Goal: Task Accomplishment & Management: Use online tool/utility

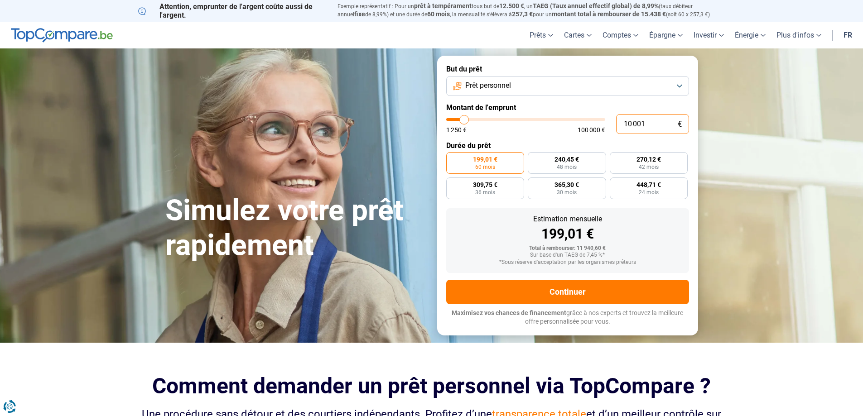
click at [648, 125] on input "10 001" at bounding box center [652, 124] width 73 height 20
drag, startPoint x: 652, startPoint y: 123, endPoint x: 618, endPoint y: 128, distance: 33.9
click at [619, 128] on input "10 001" at bounding box center [652, 124] width 73 height 20
type input "5"
type input "1250"
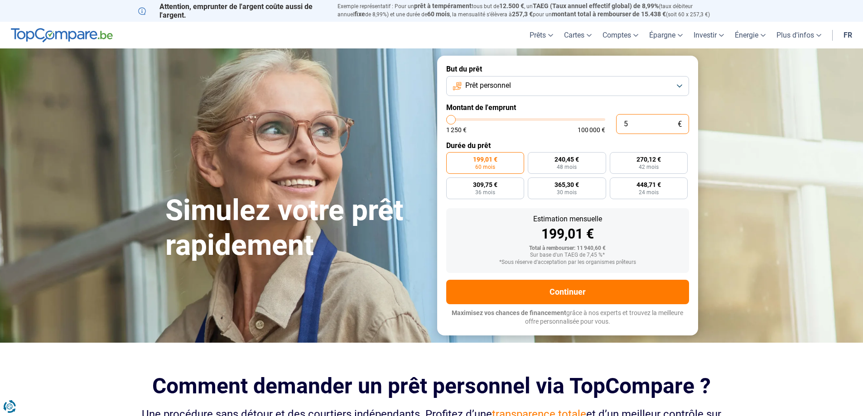
type input "50"
type input "1250"
type input "505"
type input "1250"
type input "5 050"
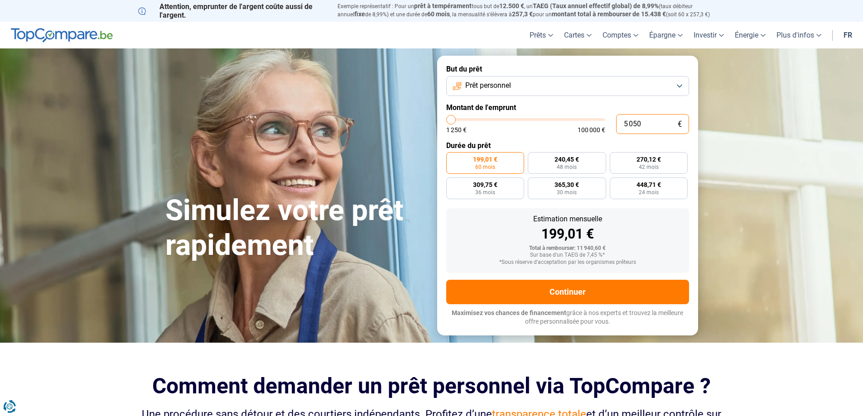
type input "5000"
type input "50 500"
type input "50500"
type input "505 000"
type input "100000"
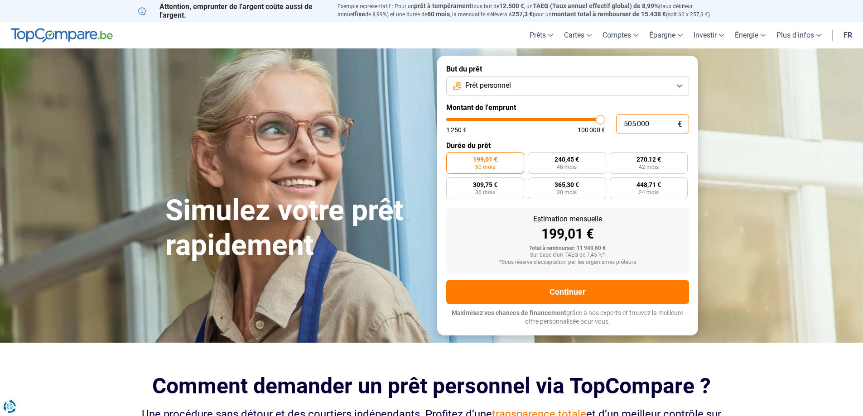
type input "100 000"
type input "100000"
radio input "false"
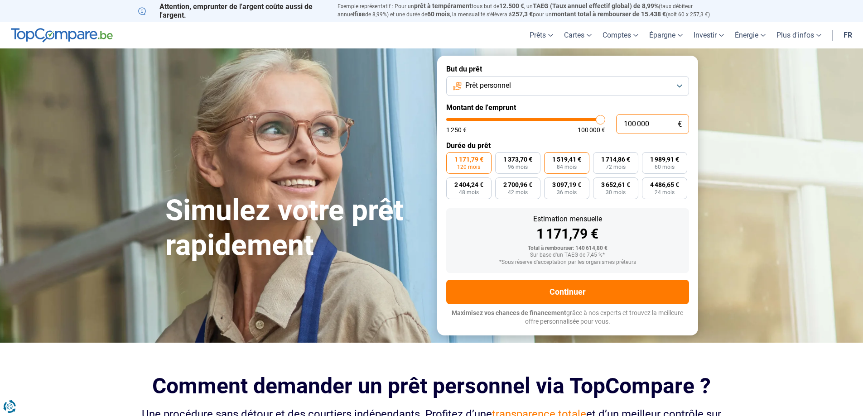
type input "100 000"
click at [560, 158] on span "1 519,41 €" at bounding box center [566, 159] width 29 height 6
click at [550, 158] on input "1 519,41 € 84 mois" at bounding box center [547, 155] width 6 height 6
radio input "true"
click at [612, 154] on label "1 714,86 € 72 mois" at bounding box center [615, 163] width 45 height 22
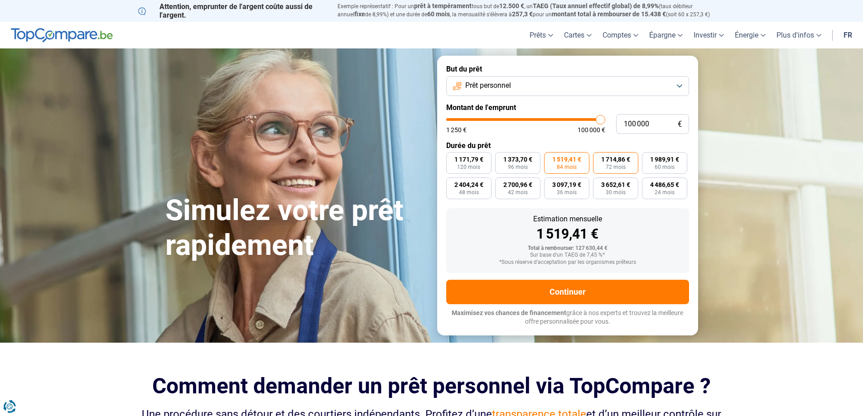
click at [599, 154] on input "1 714,86 € 72 mois" at bounding box center [596, 155] width 6 height 6
radio input "true"
click at [656, 166] on span "60 mois" at bounding box center [665, 166] width 20 height 5
click at [648, 158] on input "1 989,91 € 60 mois" at bounding box center [645, 155] width 6 height 6
radio input "true"
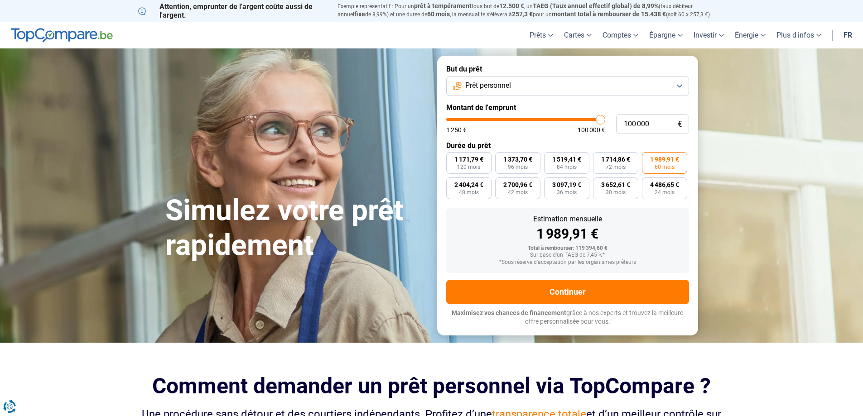
click at [494, 82] on span "Prêt personnel" at bounding box center [488, 86] width 46 height 10
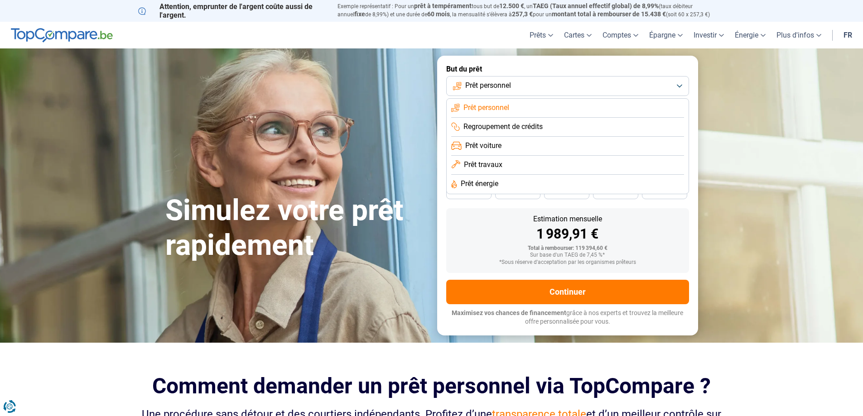
scroll to position [45, 0]
